Goal: Find specific page/section: Find specific page/section

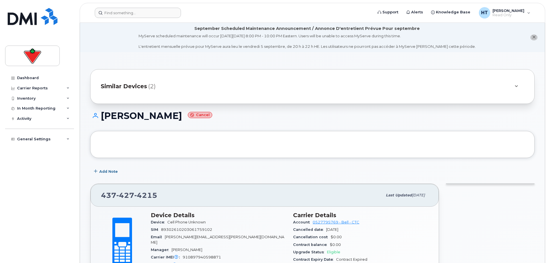
scroll to position [158, 0]
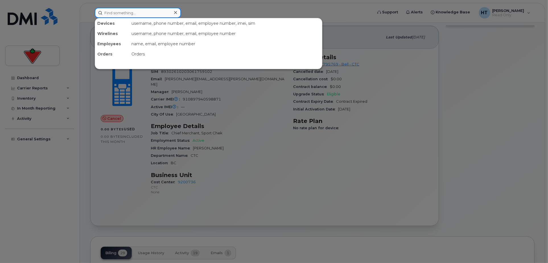
click at [120, 14] on input at bounding box center [138, 13] width 86 height 10
paste input "6472026153"
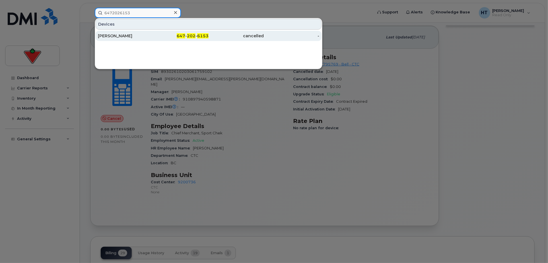
type input "6472026153"
click at [117, 34] on div "Cynthia Perales" at bounding box center [125, 36] width 55 height 6
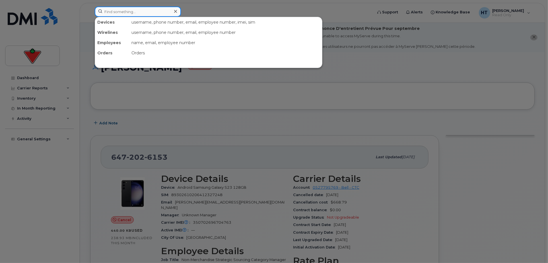
click at [137, 10] on input at bounding box center [138, 12] width 86 height 10
paste input "9054606529"
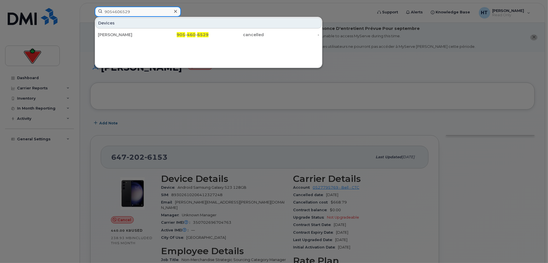
type input "9054606529"
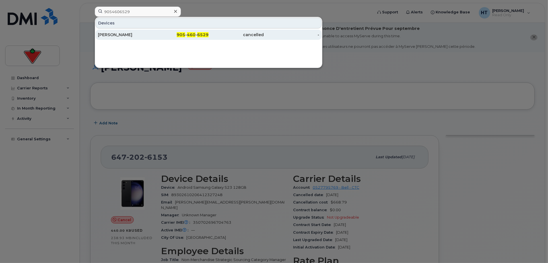
click at [112, 33] on div "Nancy Candido" at bounding box center [125, 35] width 55 height 6
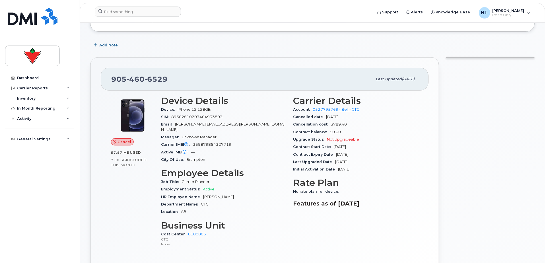
scroll to position [95, 0]
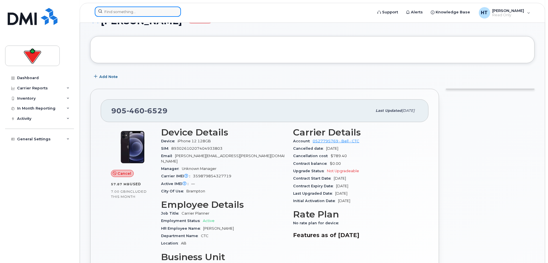
click at [123, 11] on input at bounding box center [138, 12] width 86 height 10
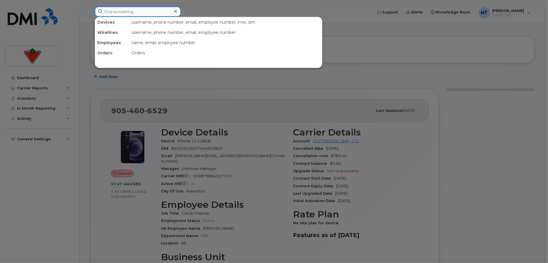
paste input "6479845415"
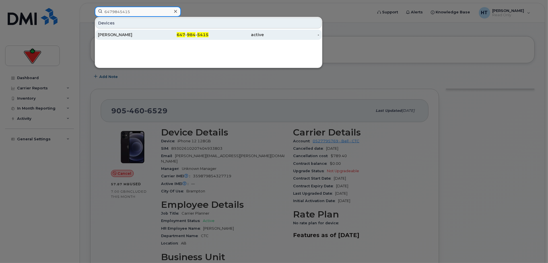
type input "6479845415"
click at [112, 34] on div "Zhitao Zhang" at bounding box center [125, 35] width 55 height 6
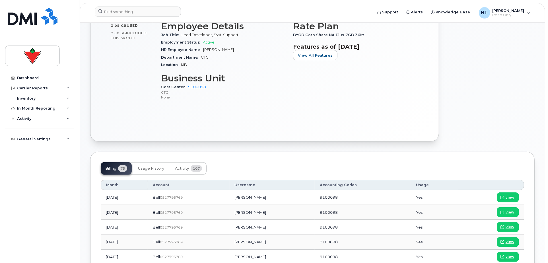
scroll to position [253, 0]
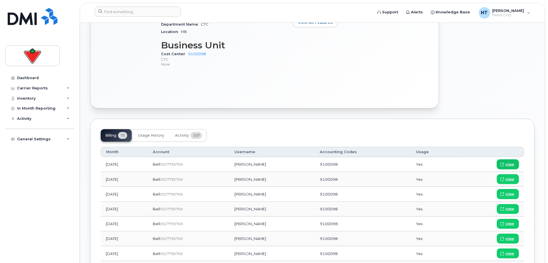
click at [505, 165] on link "view" at bounding box center [508, 164] width 22 height 10
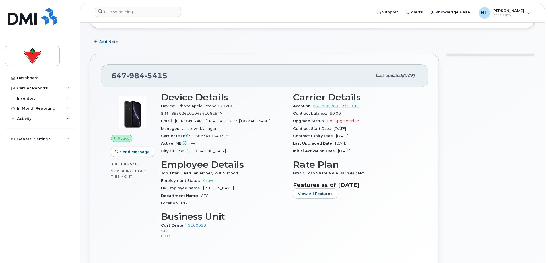
scroll to position [32, 0]
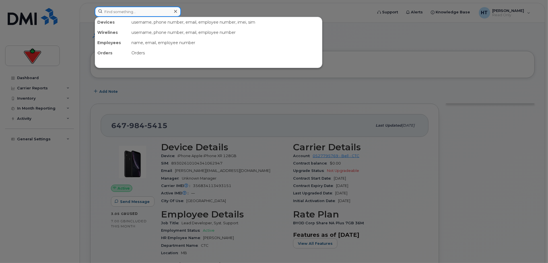
click at [122, 9] on input at bounding box center [138, 12] width 86 height 10
paste input "4169961159"
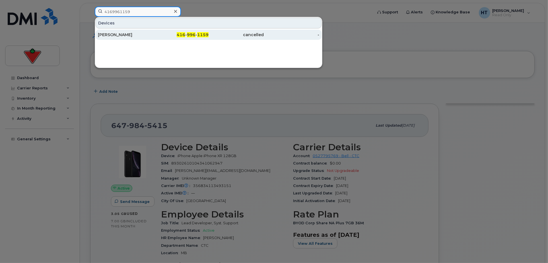
type input "4169961159"
click at [117, 34] on div "[PERSON_NAME]" at bounding box center [125, 35] width 55 height 6
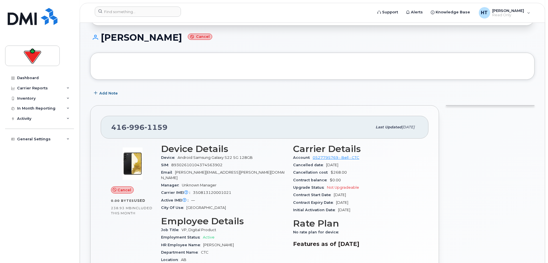
scroll to position [126, 0]
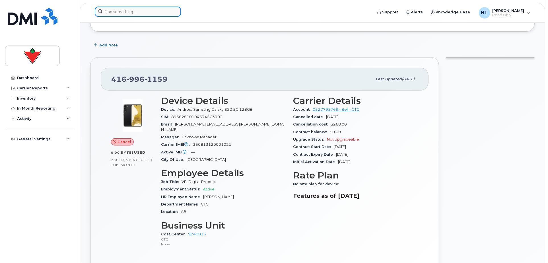
click at [135, 12] on input at bounding box center [138, 12] width 86 height 10
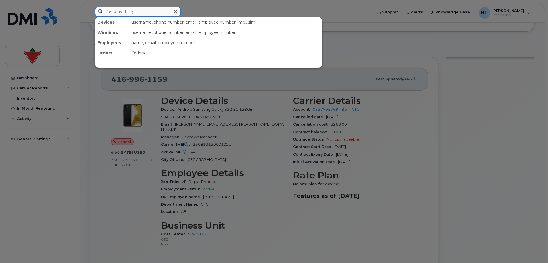
paste input "4374519258"
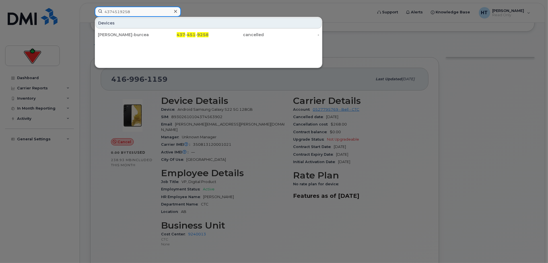
type input "4374519258"
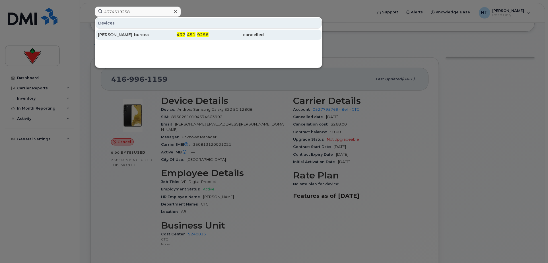
click at [136, 35] on div "[PERSON_NAME]-burcea" at bounding box center [125, 35] width 55 height 6
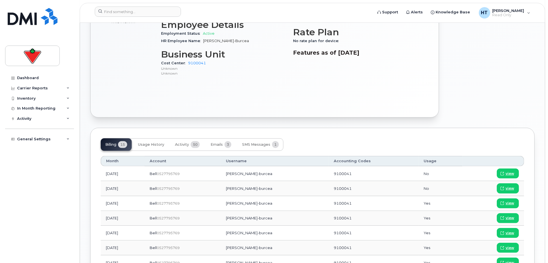
scroll to position [95, 0]
